Goal: Task Accomplishment & Management: Manage account settings

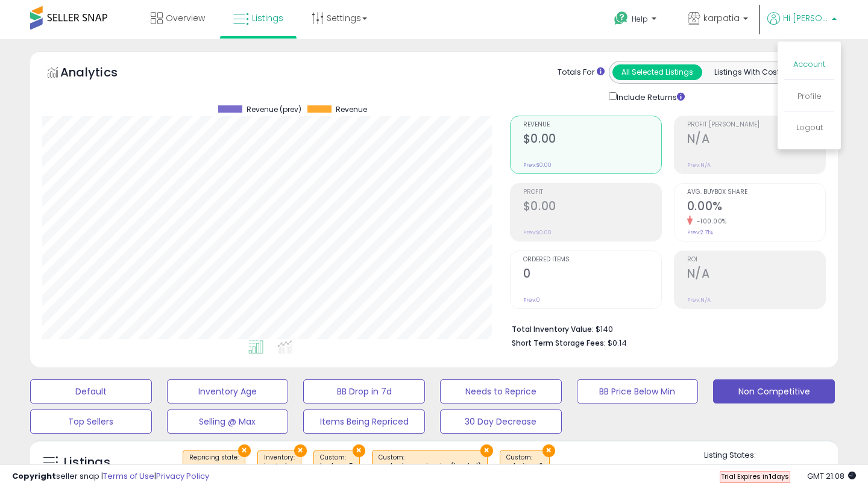
scroll to position [247, 467]
click at [808, 64] on link "Account" at bounding box center [809, 63] width 32 height 11
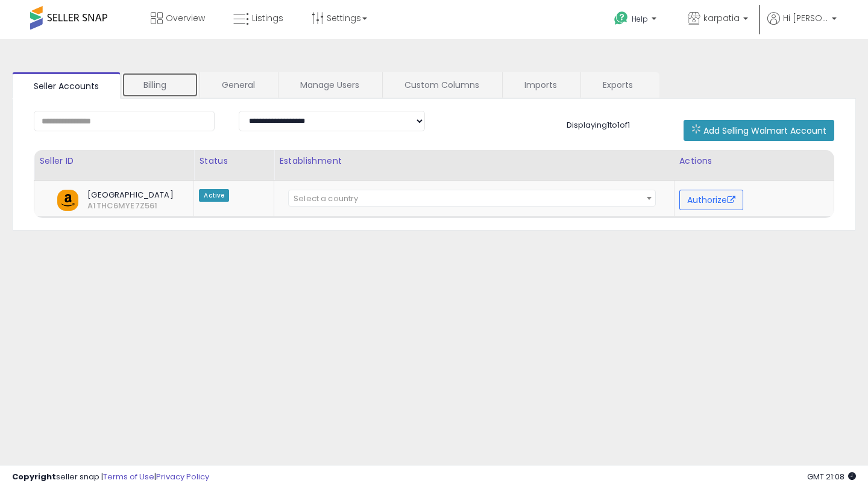
click at [166, 93] on link "Billing" at bounding box center [160, 84] width 77 height 25
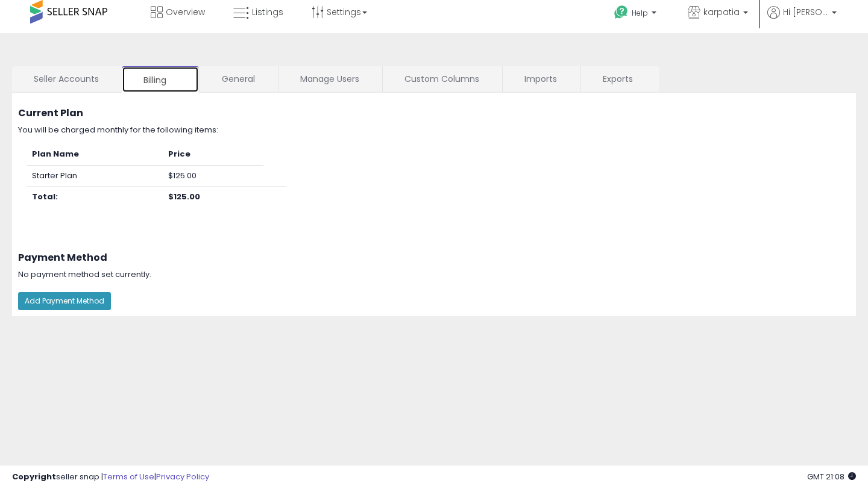
scroll to position [13, 0]
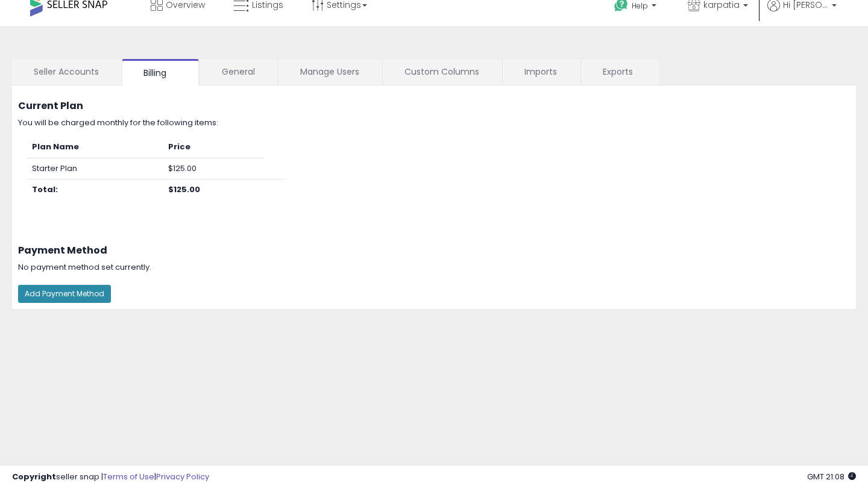
click at [91, 293] on button "Add Payment Method" at bounding box center [64, 294] width 93 height 18
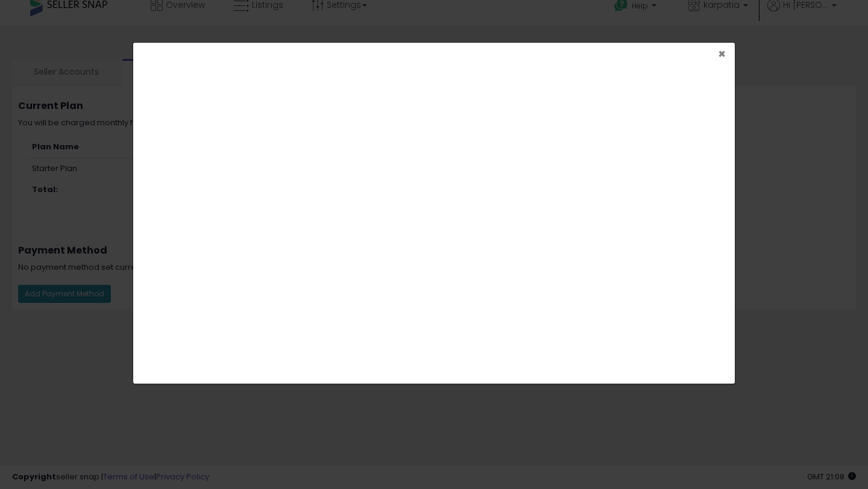
click at [721, 52] on span "×" at bounding box center [722, 53] width 8 height 17
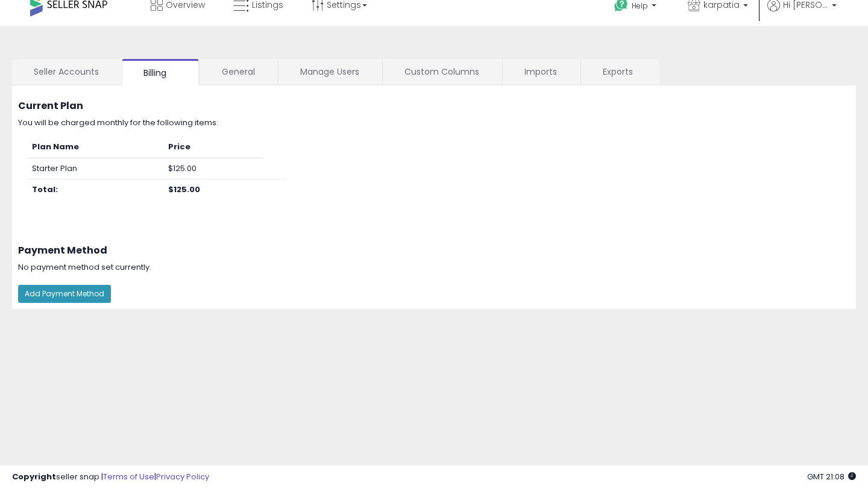
scroll to position [0, 0]
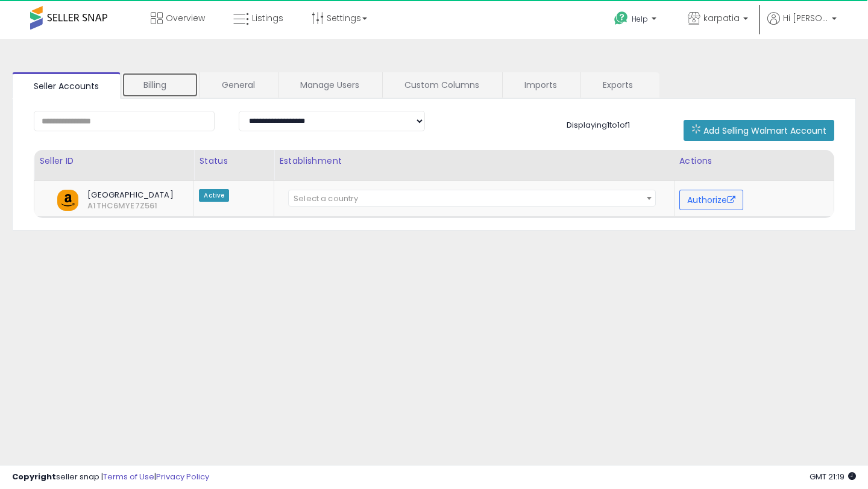
click at [153, 78] on link "Billing" at bounding box center [160, 84] width 77 height 25
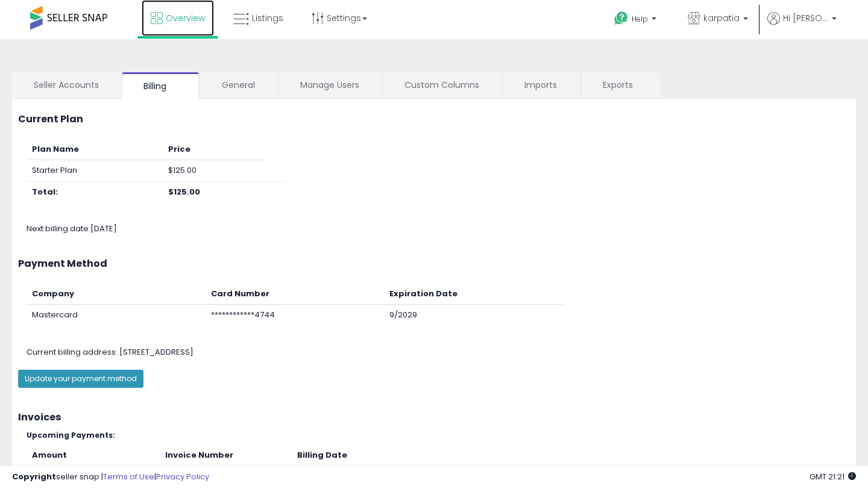
click at [185, 18] on span "Overview" at bounding box center [185, 18] width 39 height 12
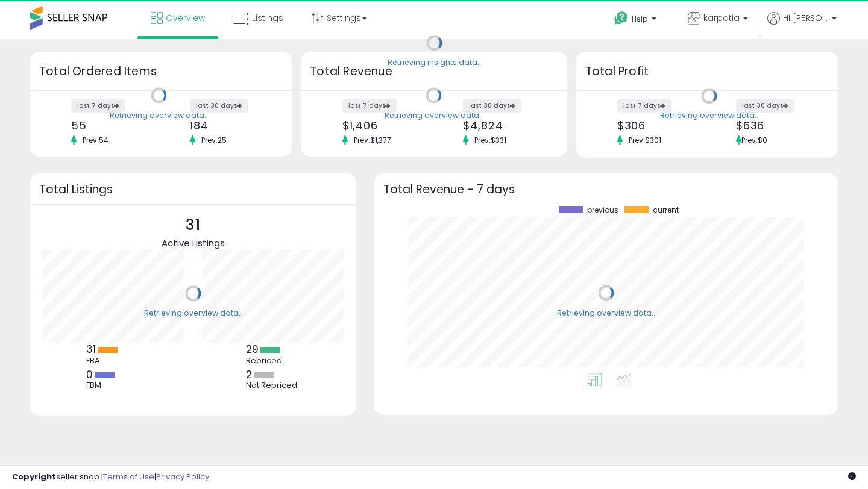
scroll to position [168, 439]
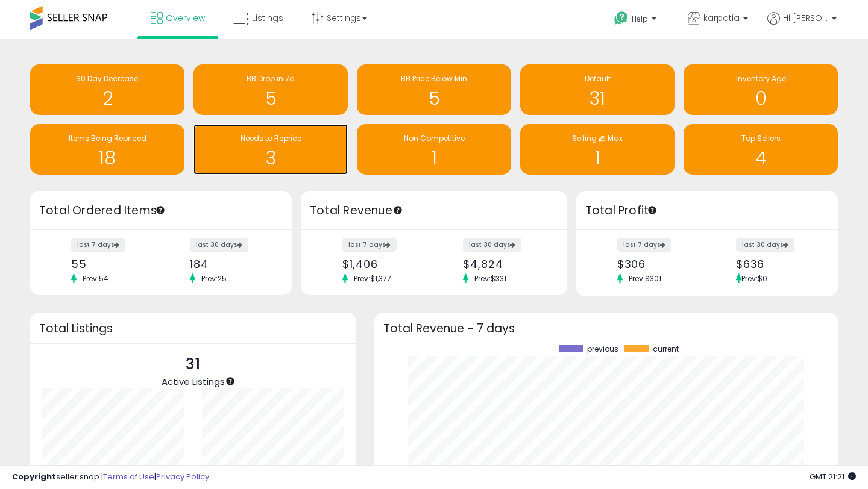
click at [318, 142] on div "Needs to Reprice" at bounding box center [270, 138] width 142 height 11
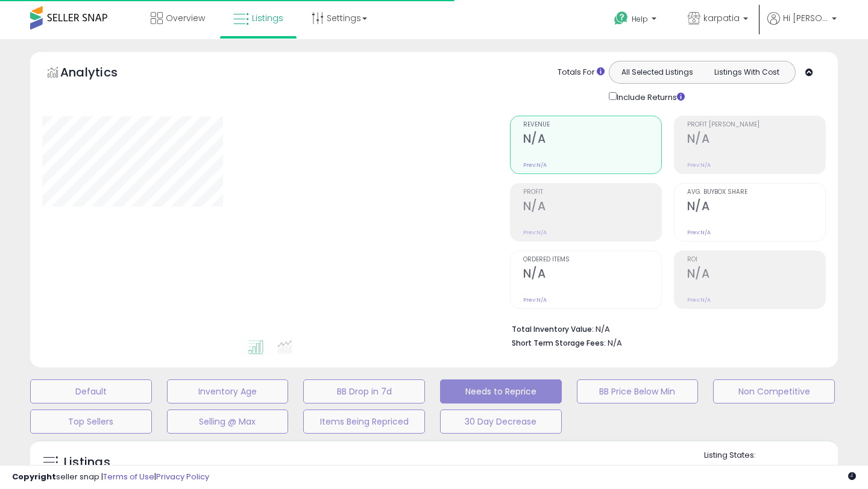
select select "**"
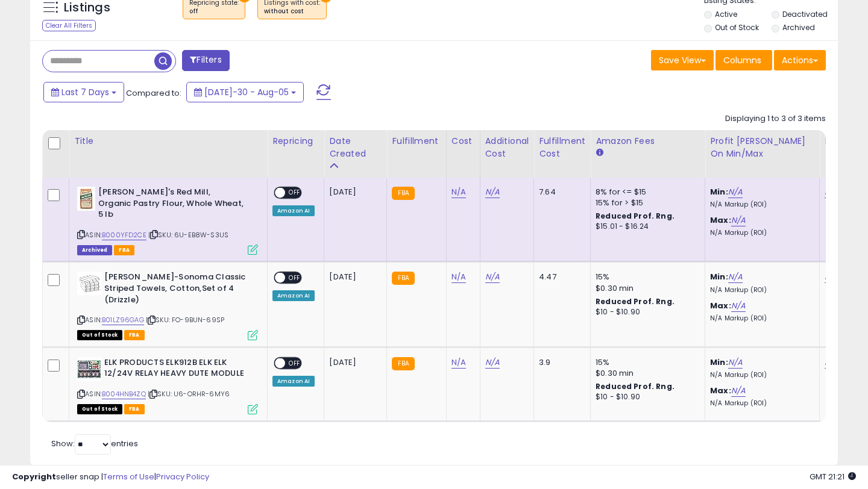
scroll to position [459, 0]
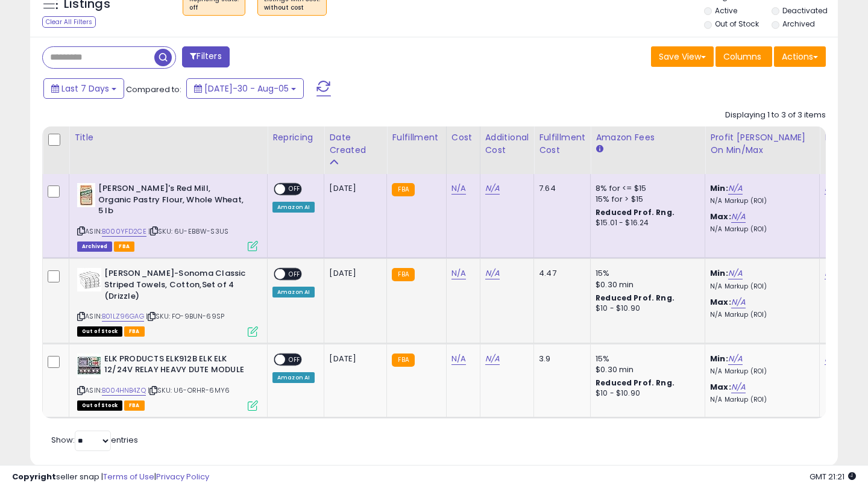
click at [81, 313] on icon at bounding box center [81, 316] width 8 height 7
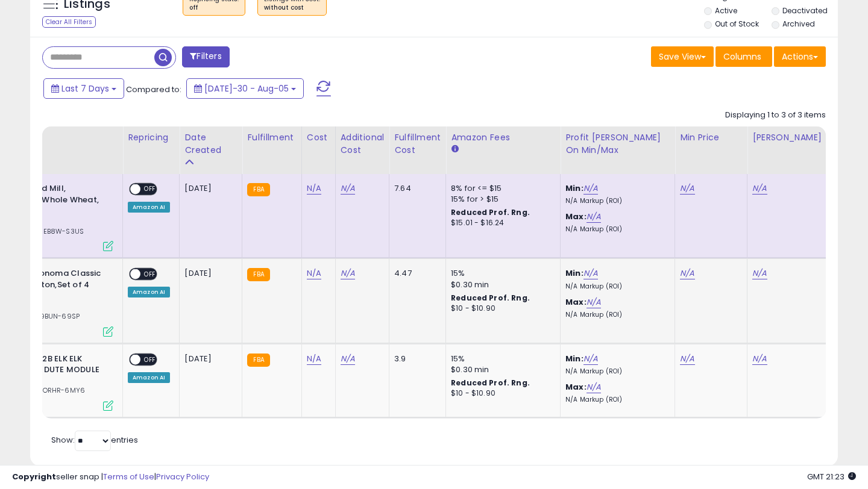
scroll to position [0, 262]
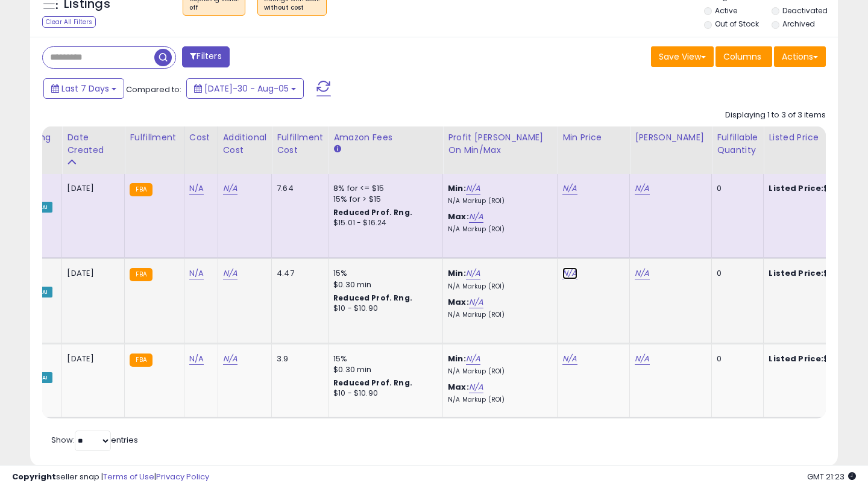
click at [565, 195] on link "N/A" at bounding box center [569, 189] width 14 height 12
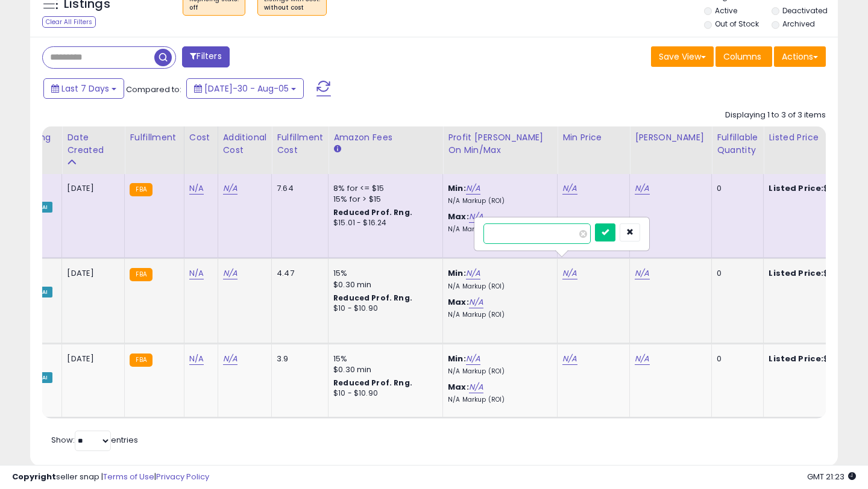
type input "**"
type input "*****"
click at [615, 238] on button "submit" at bounding box center [605, 233] width 20 height 18
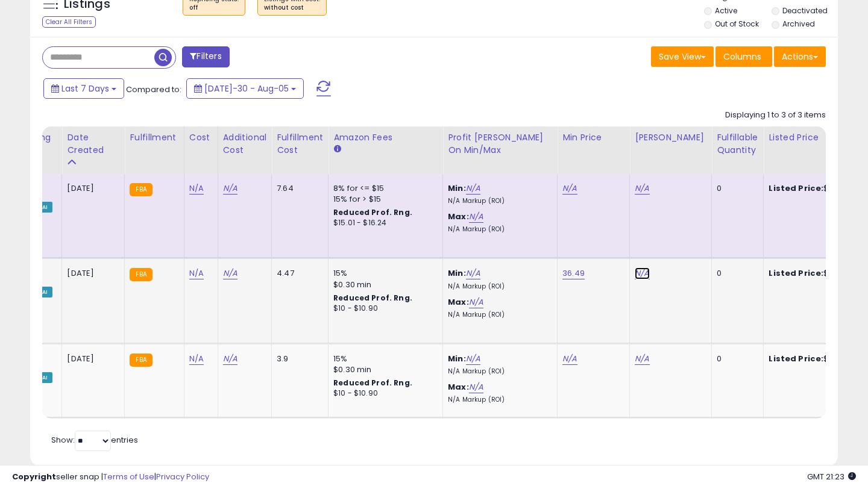
click at [642, 195] on link "N/A" at bounding box center [642, 189] width 14 height 12
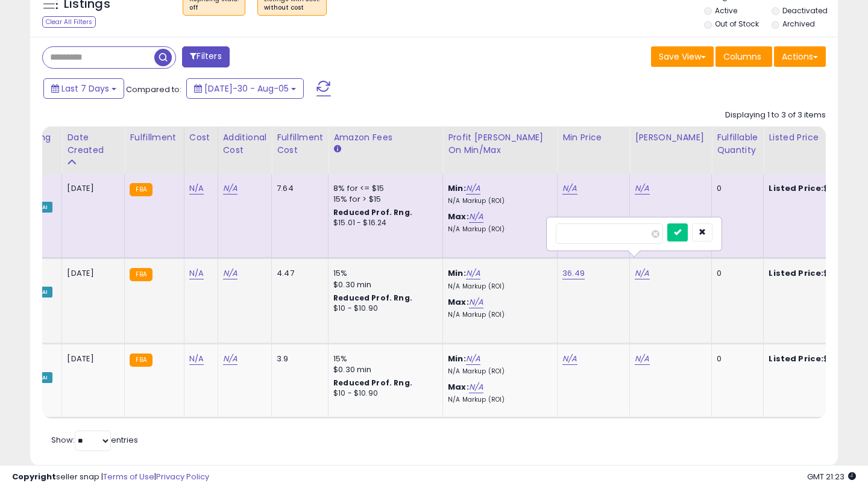
type input "*"
type input "**"
click at [688, 228] on button "submit" at bounding box center [677, 233] width 20 height 18
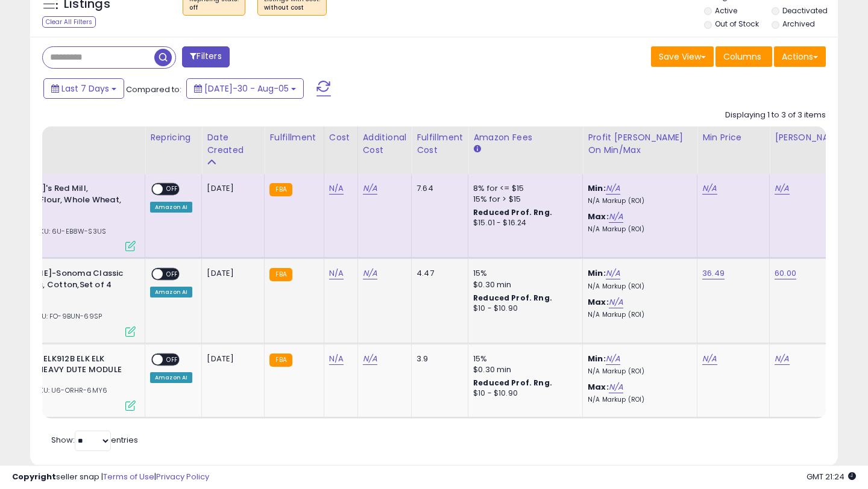
scroll to position [0, 89]
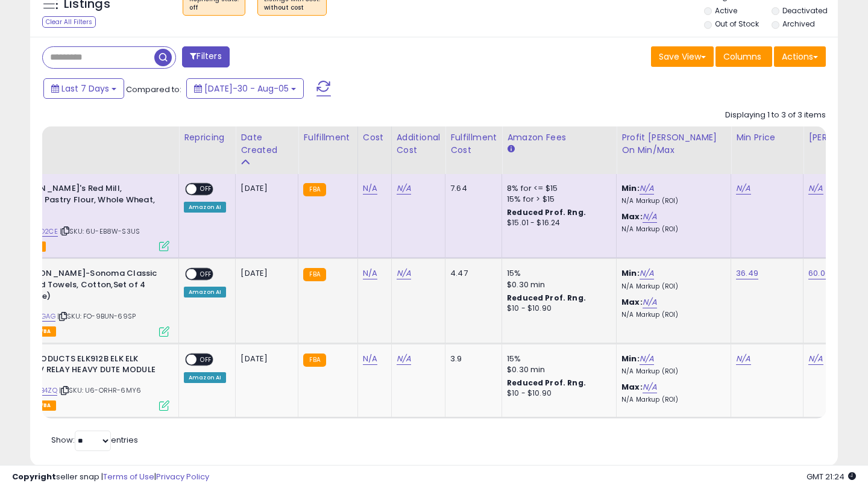
click at [196, 269] on div "ON OFF" at bounding box center [186, 274] width 28 height 10
click at [200, 269] on span "OFF" at bounding box center [205, 274] width 19 height 10
click at [371, 195] on link "N/A" at bounding box center [370, 189] width 14 height 12
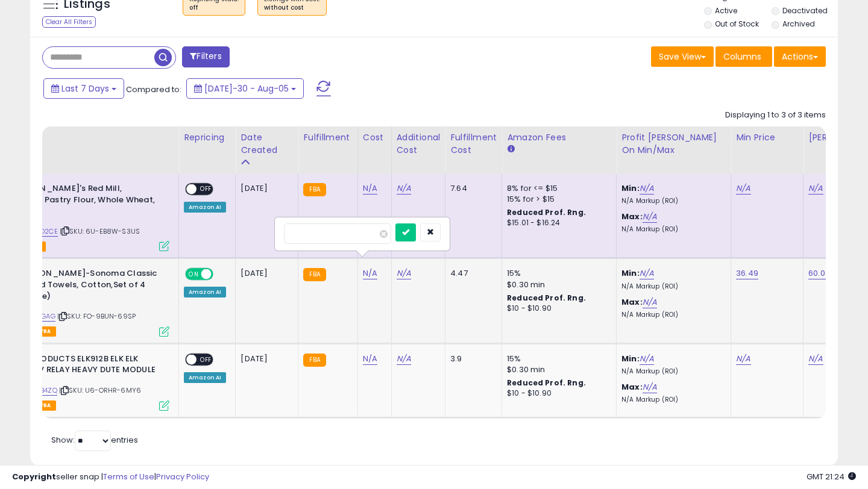
type input "**"
type input "*****"
click at [409, 233] on button "submit" at bounding box center [405, 233] width 20 height 18
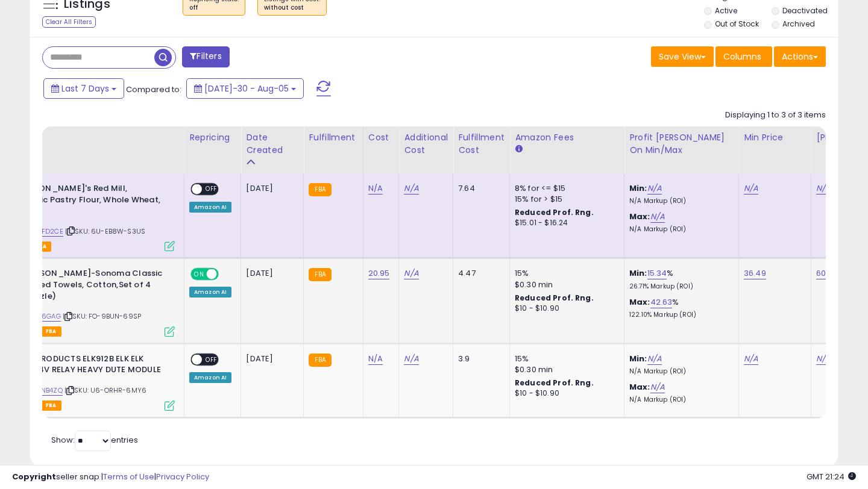
scroll to position [0, 0]
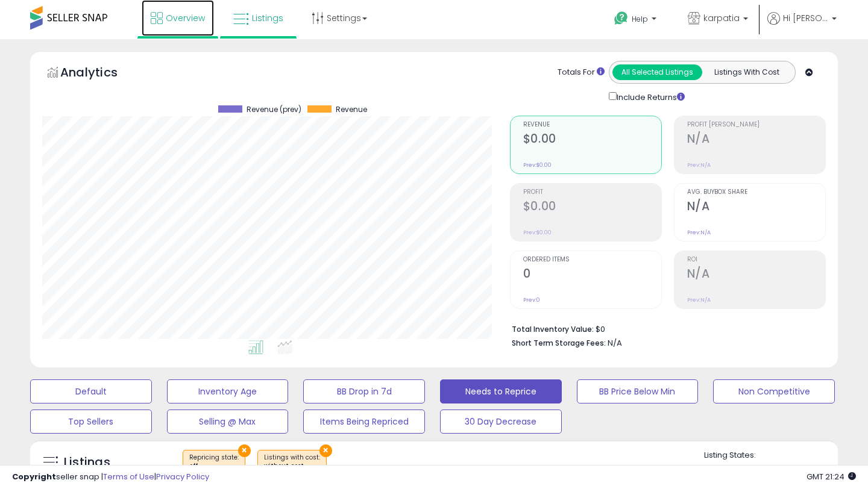
click at [189, 26] on link "Overview" at bounding box center [178, 18] width 72 height 36
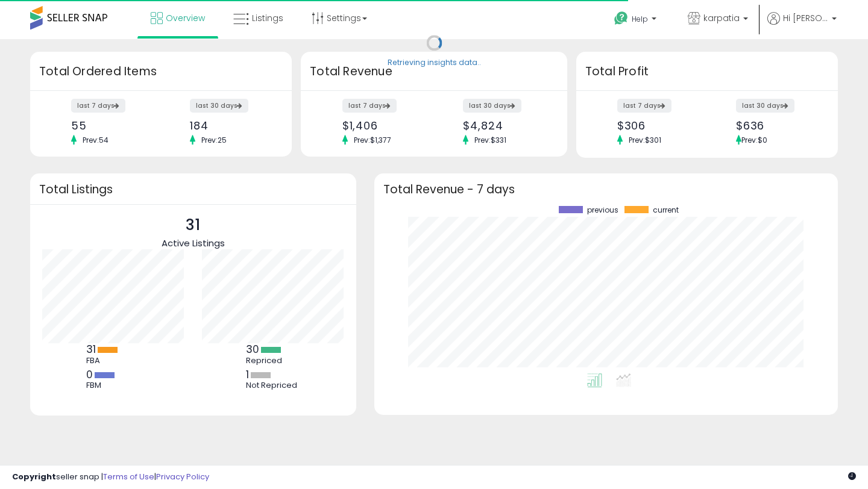
scroll to position [168, 439]
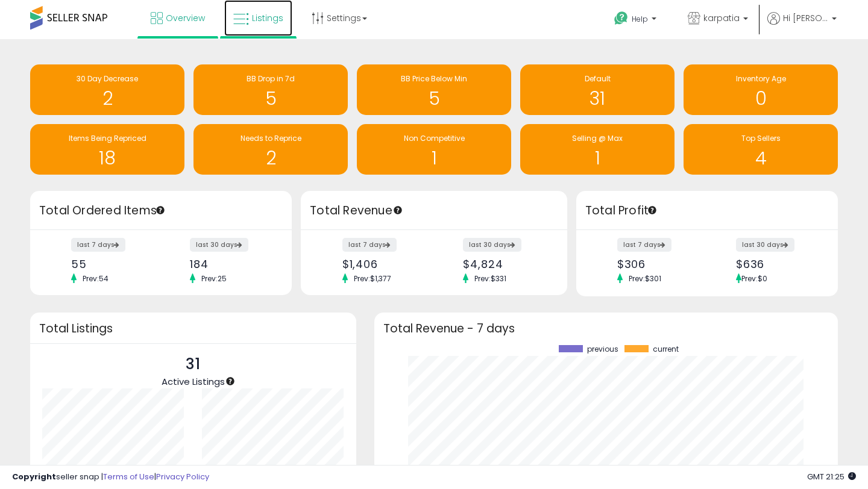
click at [251, 17] on link "Listings" at bounding box center [258, 18] width 68 height 36
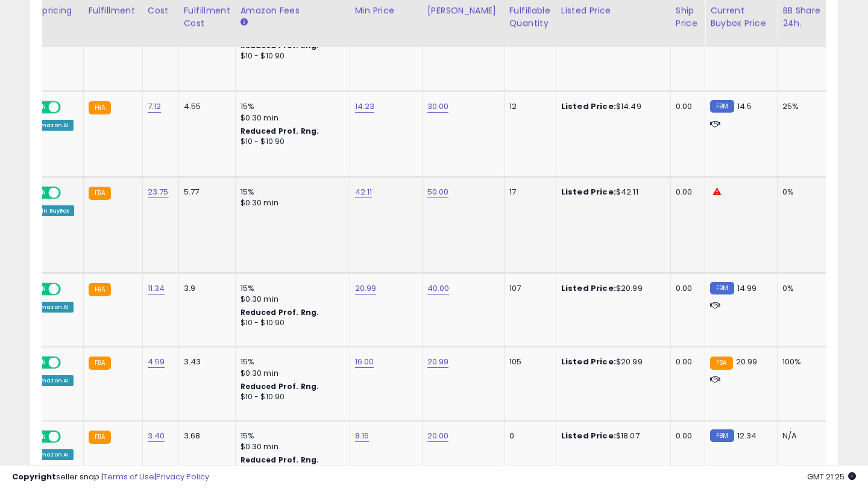
scroll to position [0, 291]
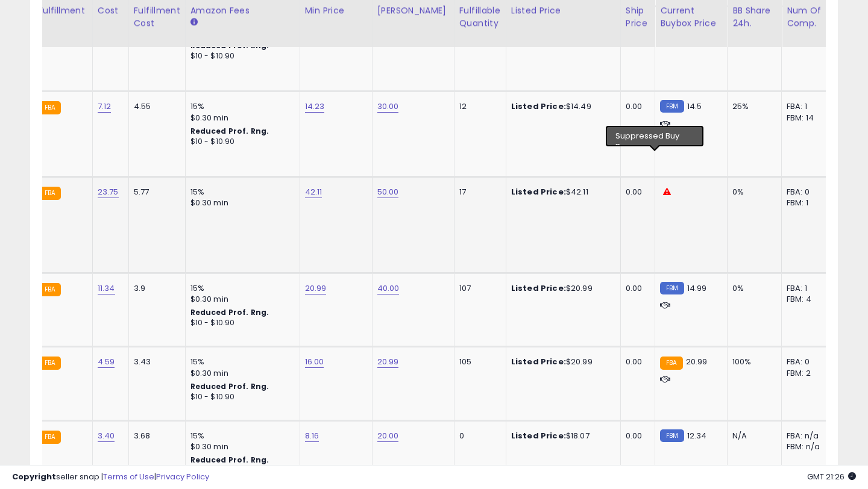
click at [663, 188] on icon at bounding box center [667, 192] width 8 height 8
click at [657, 134] on td "FBM 14.5" at bounding box center [691, 134] width 72 height 85
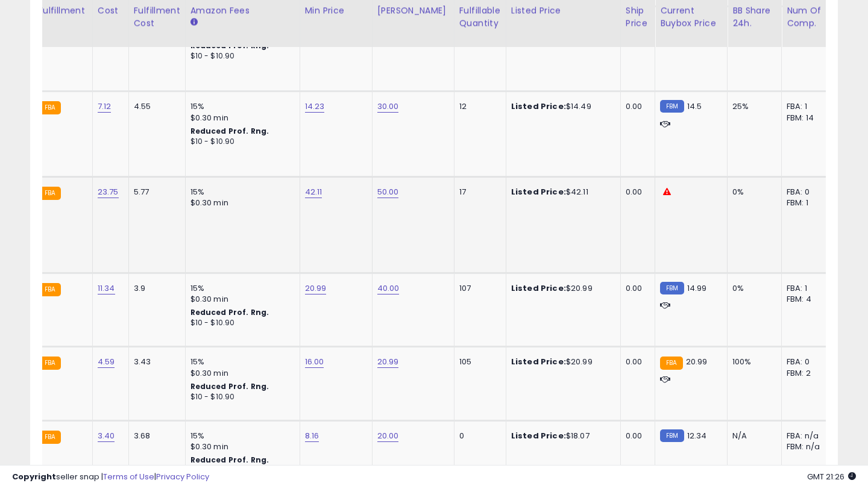
click at [663, 188] on icon at bounding box center [667, 192] width 8 height 8
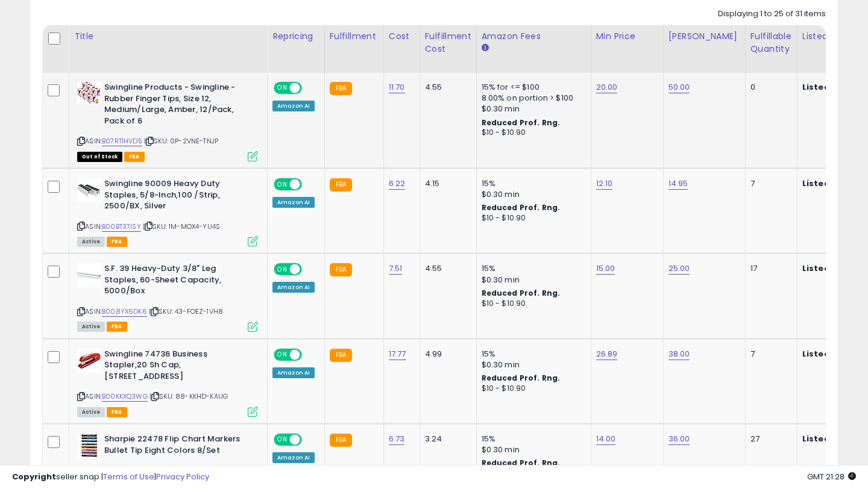
scroll to position [530, 0]
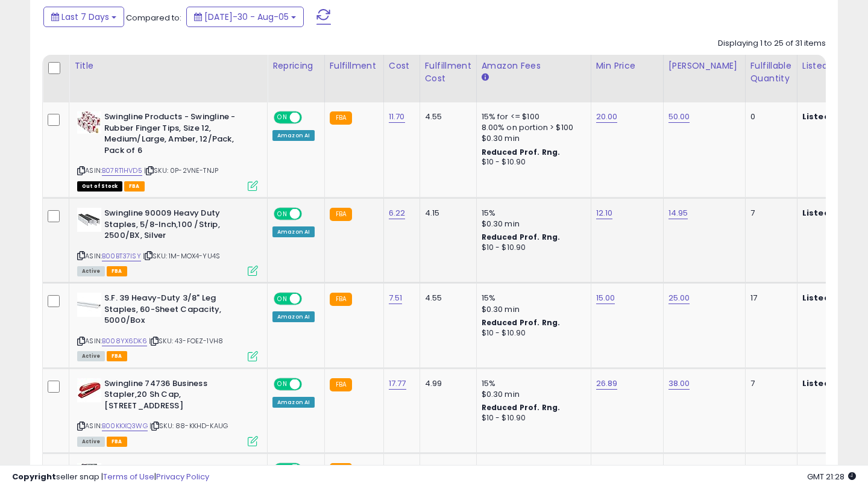
click at [298, 233] on div "Amazon AI" at bounding box center [293, 232] width 42 height 11
click at [254, 268] on icon at bounding box center [253, 271] width 10 height 10
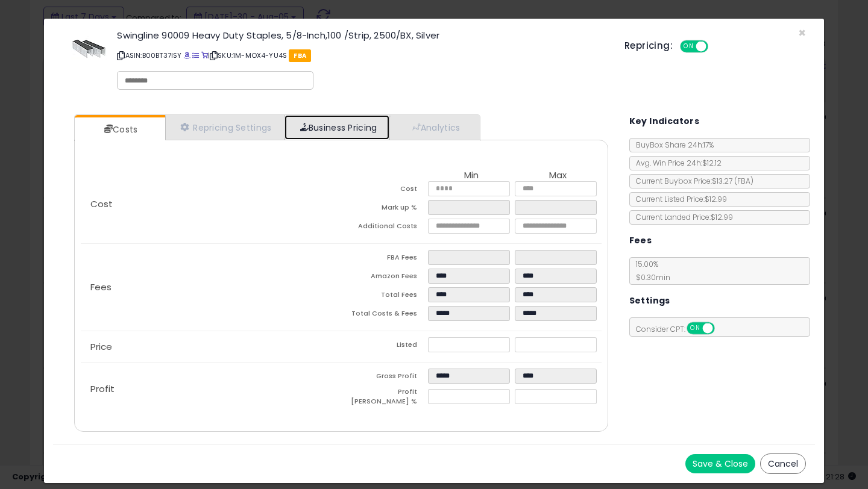
click at [338, 128] on link "Business Pricing" at bounding box center [336, 127] width 105 height 25
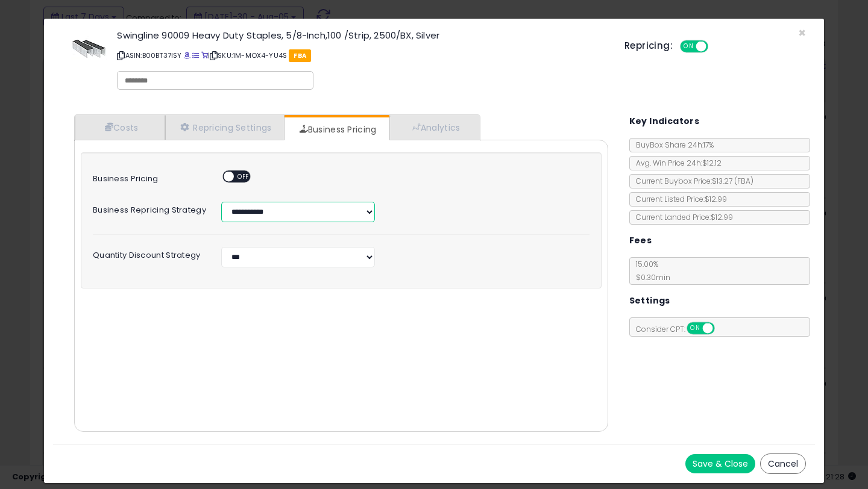
click at [258, 204] on select "**********" at bounding box center [297, 212] width 153 height 20
click at [300, 253] on select "**********" at bounding box center [297, 257] width 153 height 20
click at [808, 33] on div "Swingline 90009 Heavy Duty Staples, 5/8-Inch,100 /Strip, 2500/BX, Silver ASIN: …" at bounding box center [434, 62] width 762 height 69
click at [798, 33] on span "×" at bounding box center [802, 32] width 8 height 17
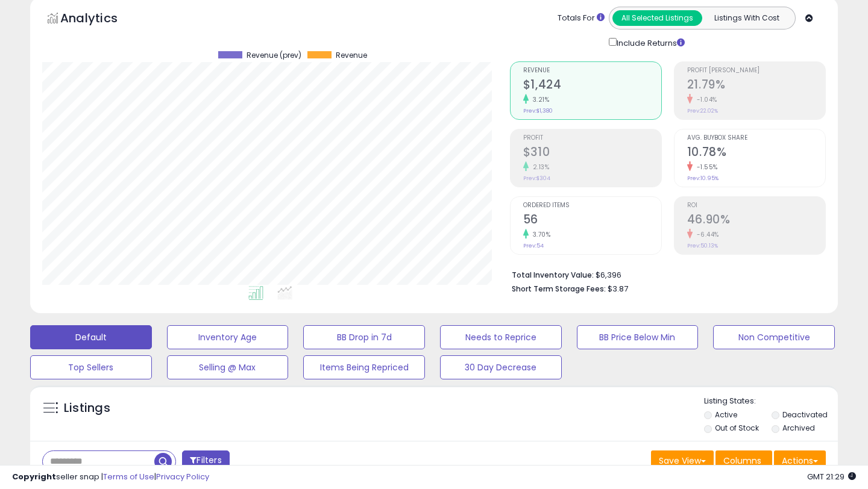
scroll to position [0, 0]
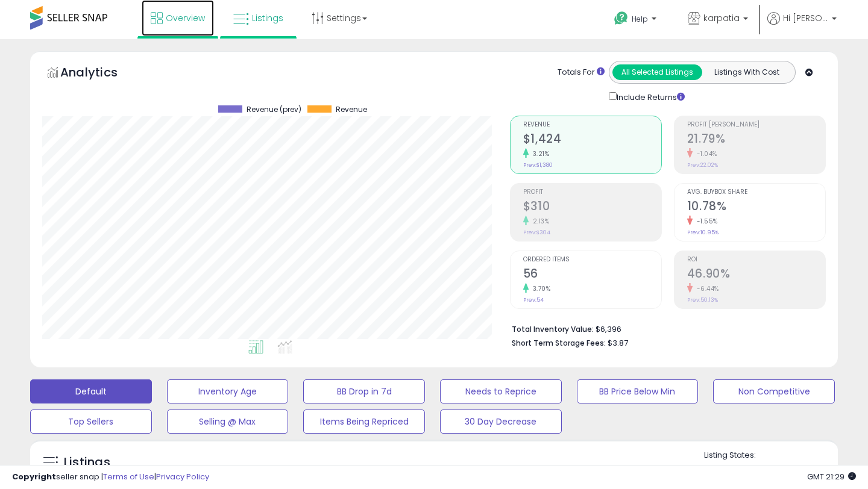
click at [176, 21] on span "Overview" at bounding box center [185, 18] width 39 height 12
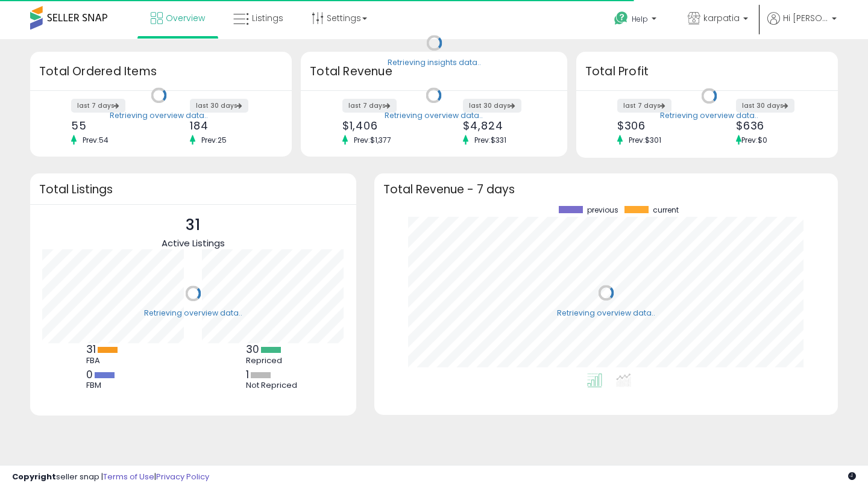
scroll to position [168, 439]
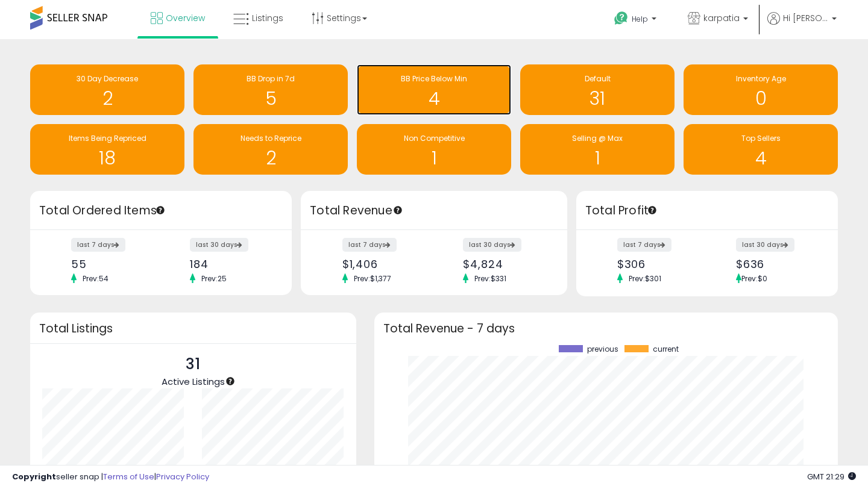
click at [437, 93] on h1 "4" at bounding box center [434, 99] width 142 height 20
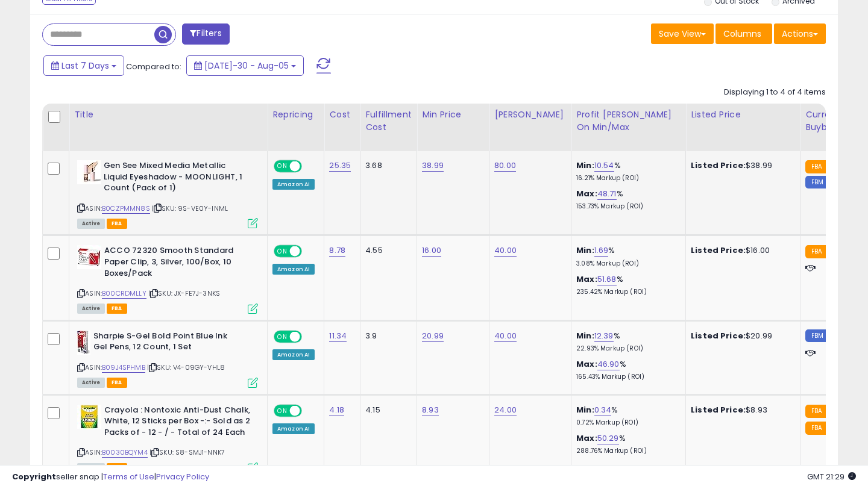
click at [79, 207] on icon at bounding box center [81, 208] width 8 height 7
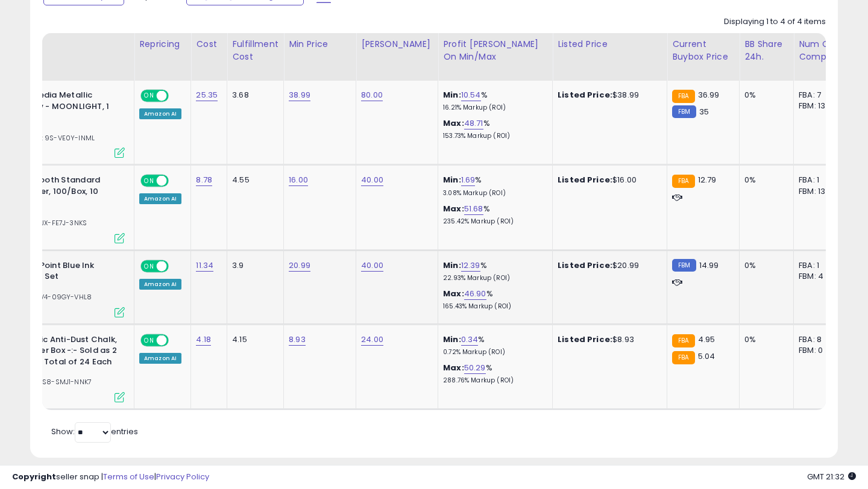
scroll to position [0, 180]
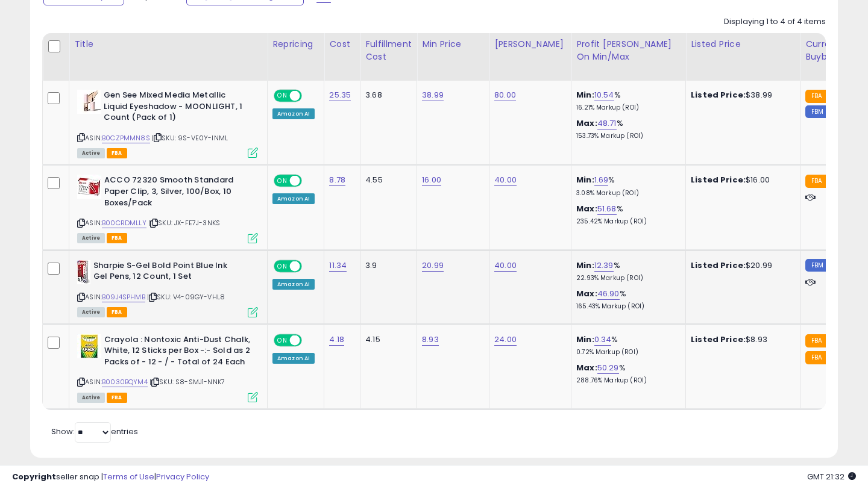
click at [81, 298] on icon at bounding box center [81, 297] width 8 height 7
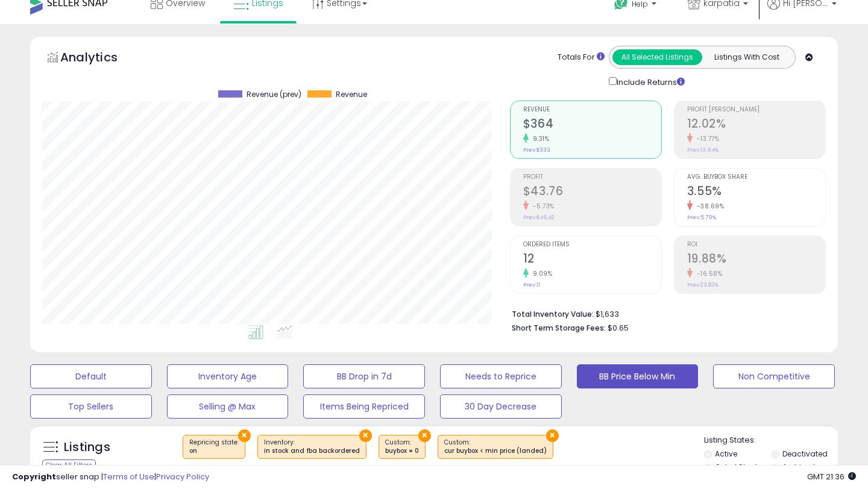
scroll to position [0, 0]
